Goal: Find specific page/section: Find specific page/section

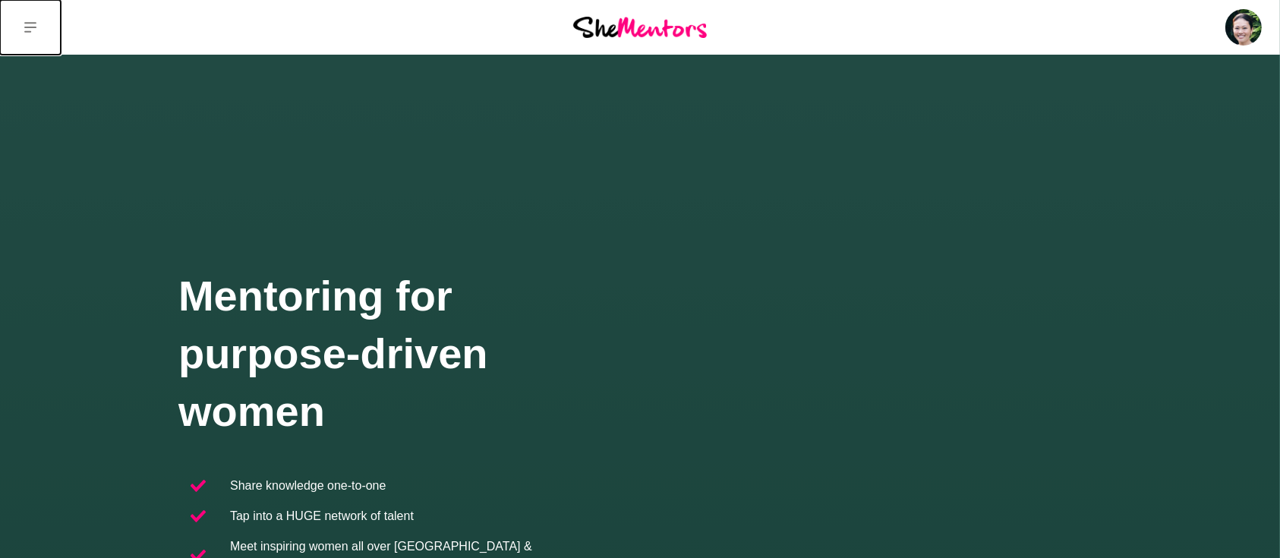
click at [39, 26] on button at bounding box center [30, 27] width 61 height 55
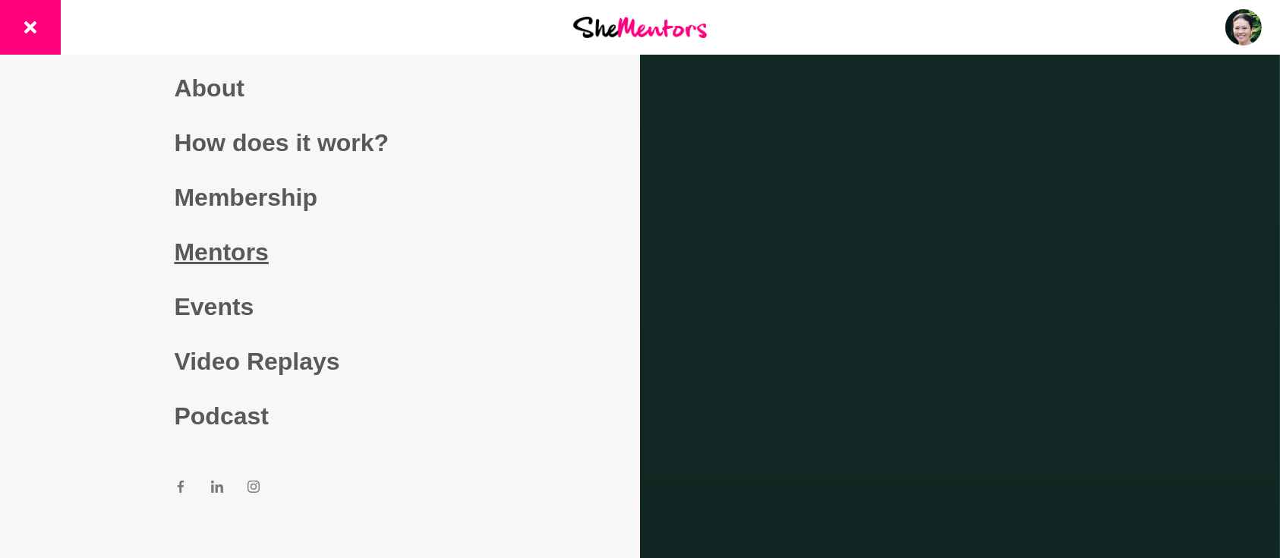
click at [225, 253] on link "Mentors" at bounding box center [321, 252] width 292 height 55
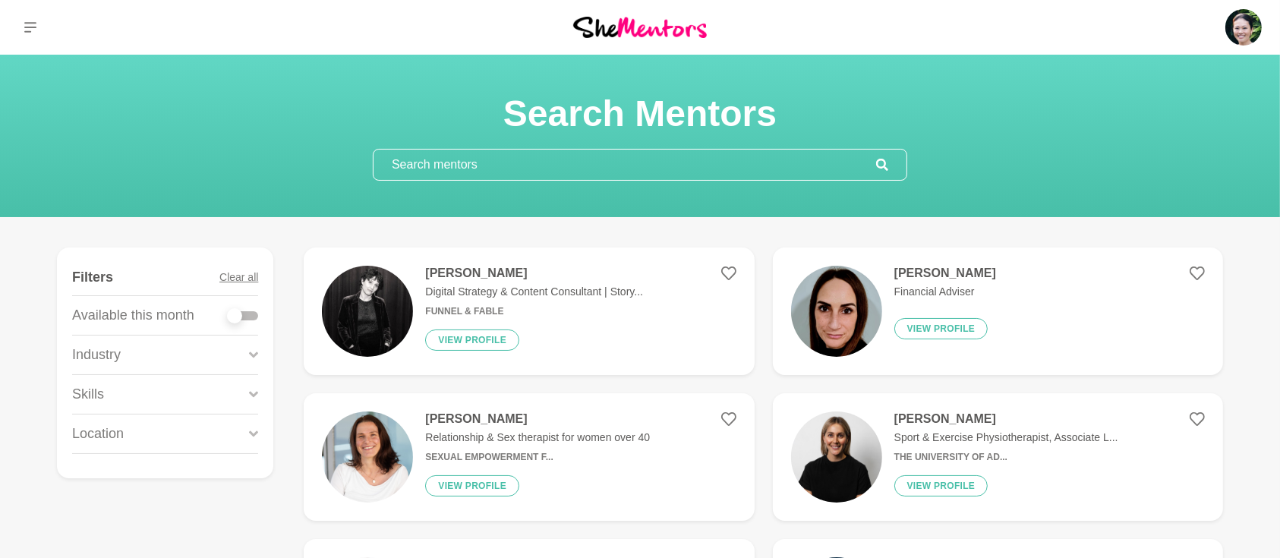
click at [431, 167] on input "text" at bounding box center [625, 165] width 503 height 30
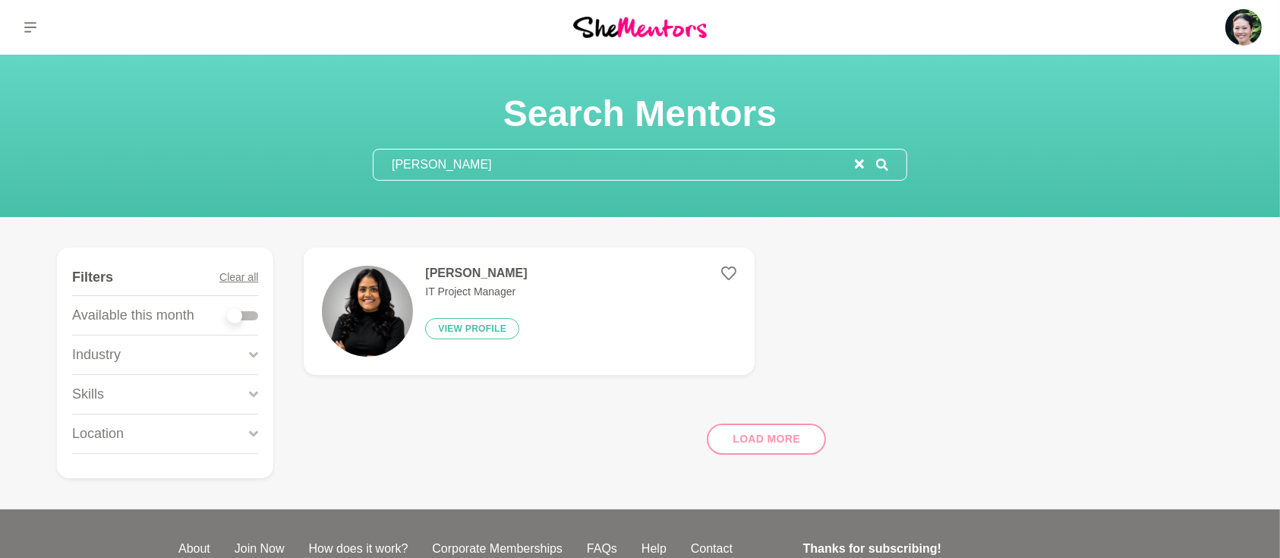
type input "[PERSON_NAME]"
click at [453, 272] on h4 "[PERSON_NAME]" at bounding box center [476, 273] width 102 height 15
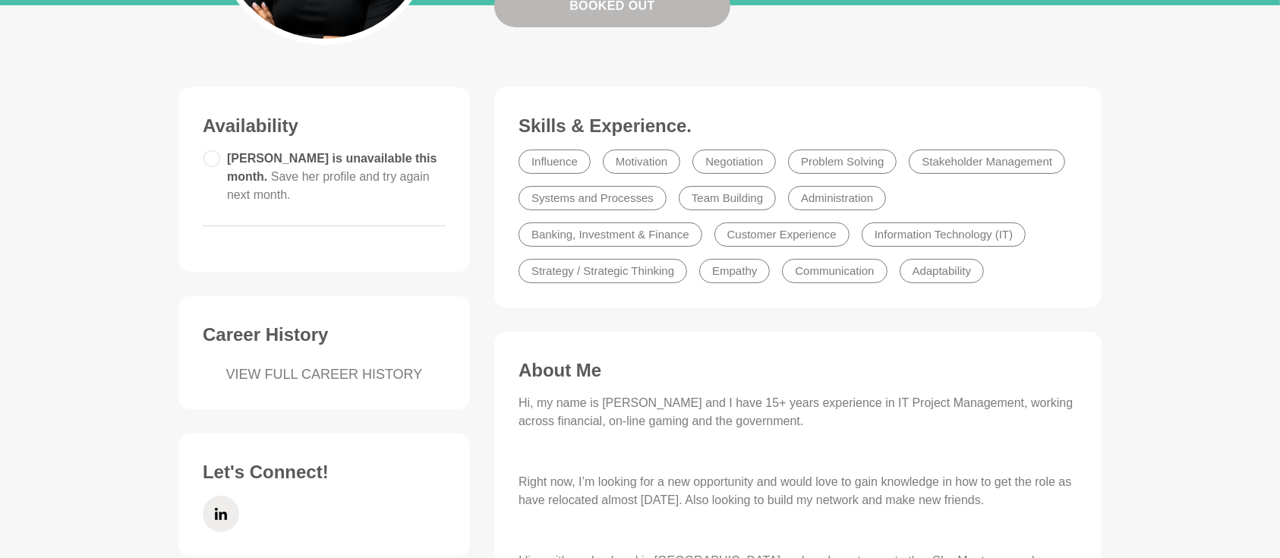
scroll to position [405, 0]
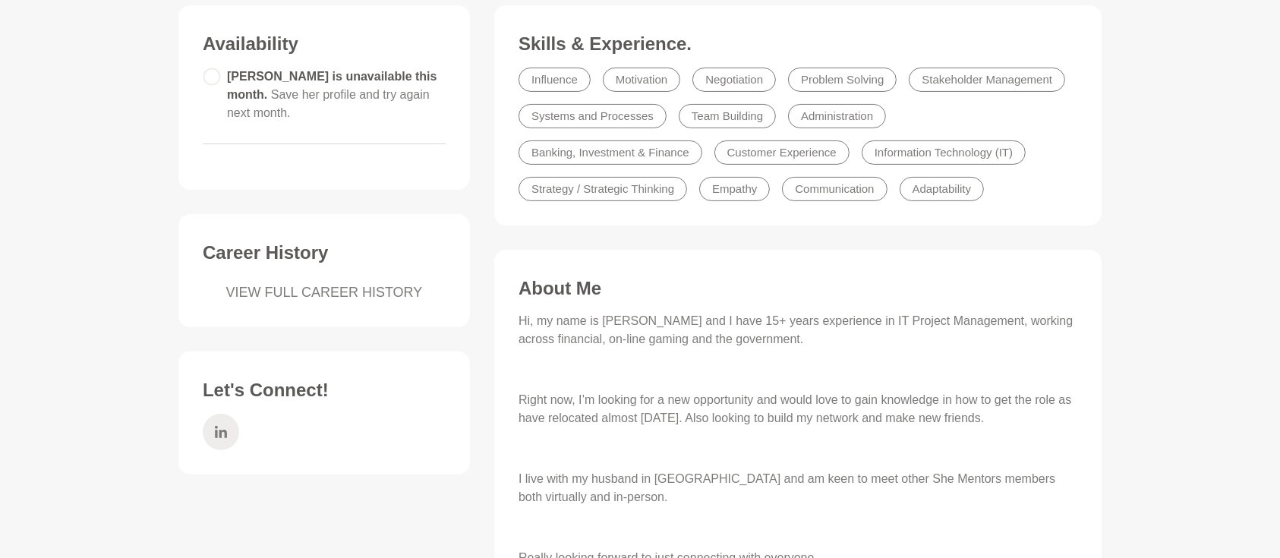
click at [216, 420] on icon at bounding box center [221, 432] width 12 height 36
